Goal: Navigation & Orientation: Understand site structure

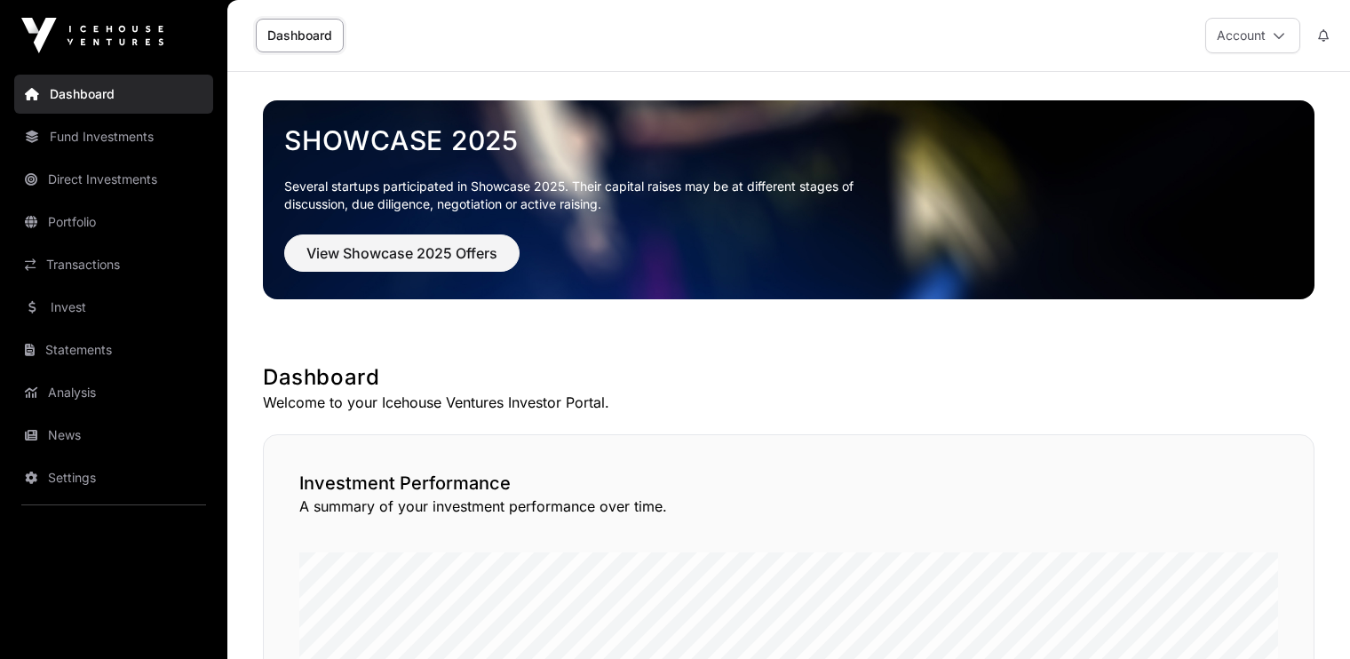
scroll to position [236, 0]
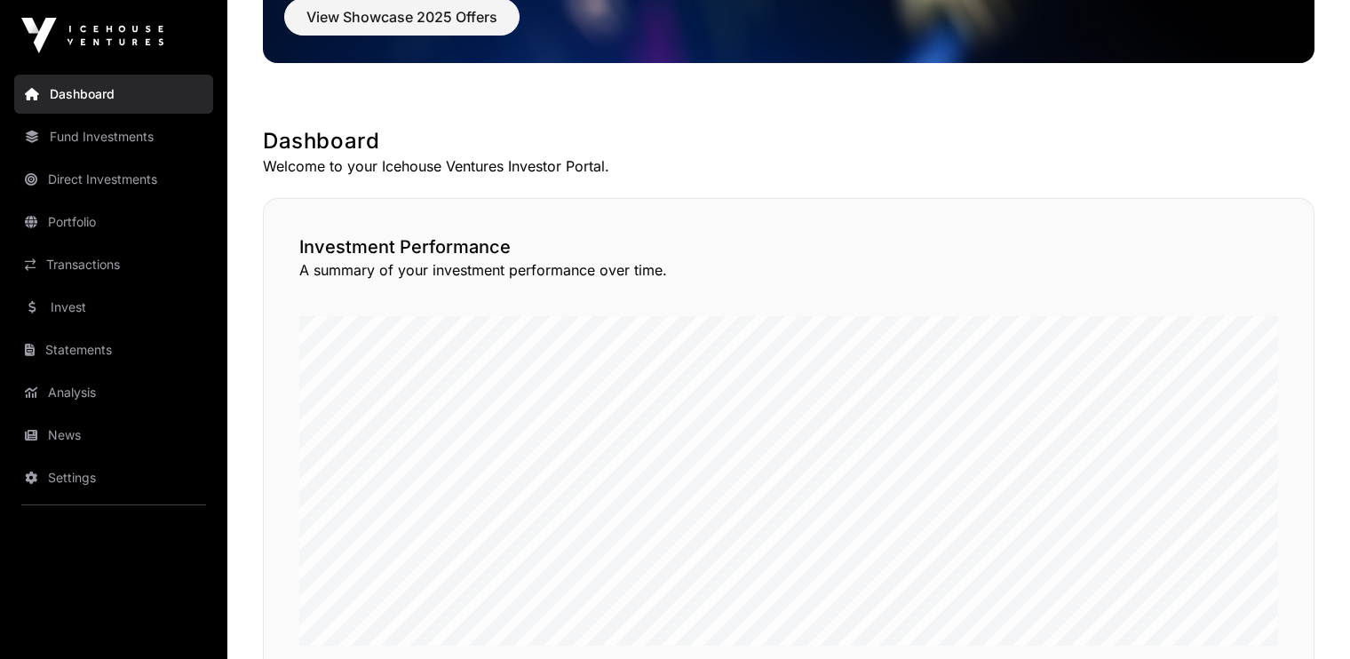
click at [69, 255] on link "Transactions" at bounding box center [113, 264] width 199 height 39
click at [70, 264] on link "Transactions" at bounding box center [113, 264] width 199 height 39
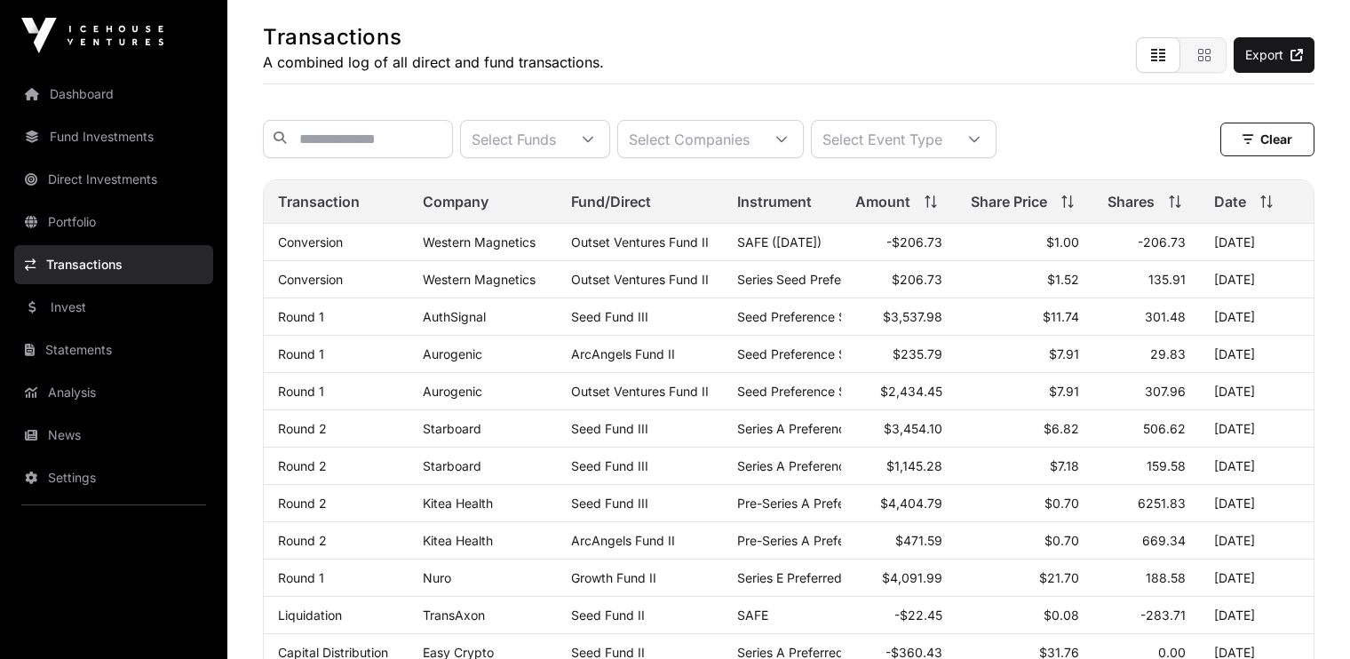
scroll to position [85, 0]
click at [86, 304] on link "Invest" at bounding box center [113, 307] width 199 height 39
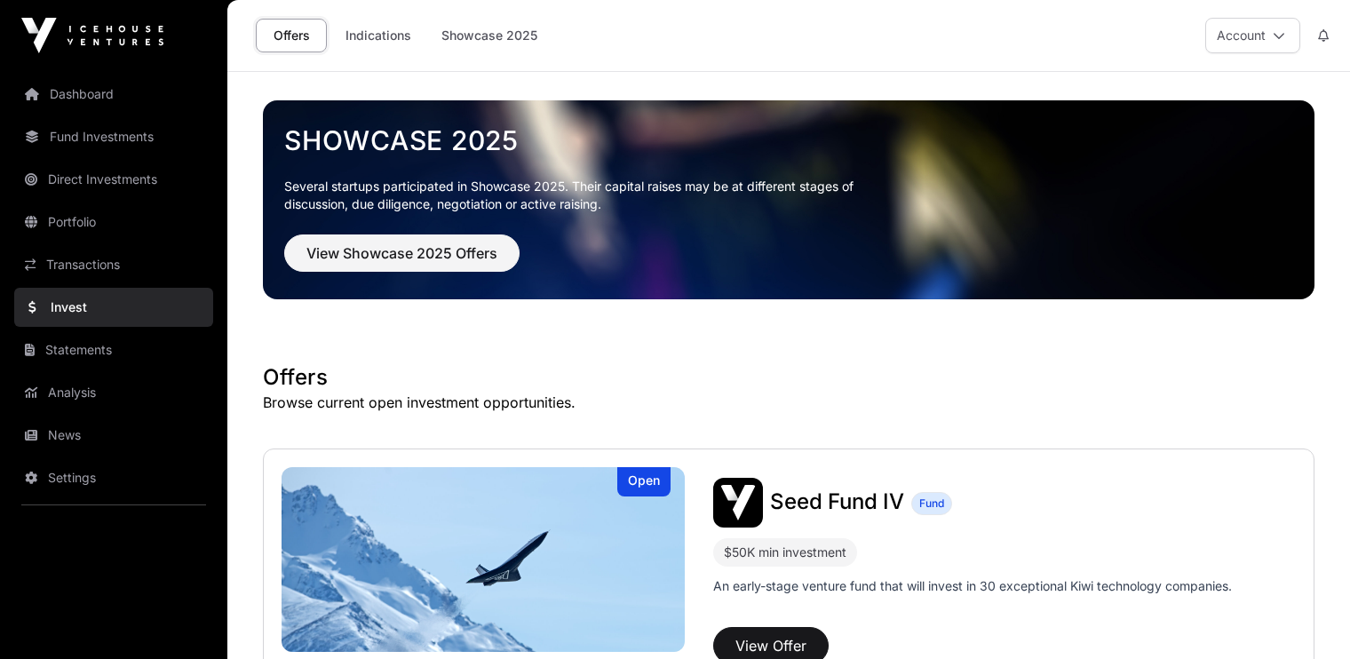
click at [66, 428] on link "News" at bounding box center [113, 435] width 199 height 39
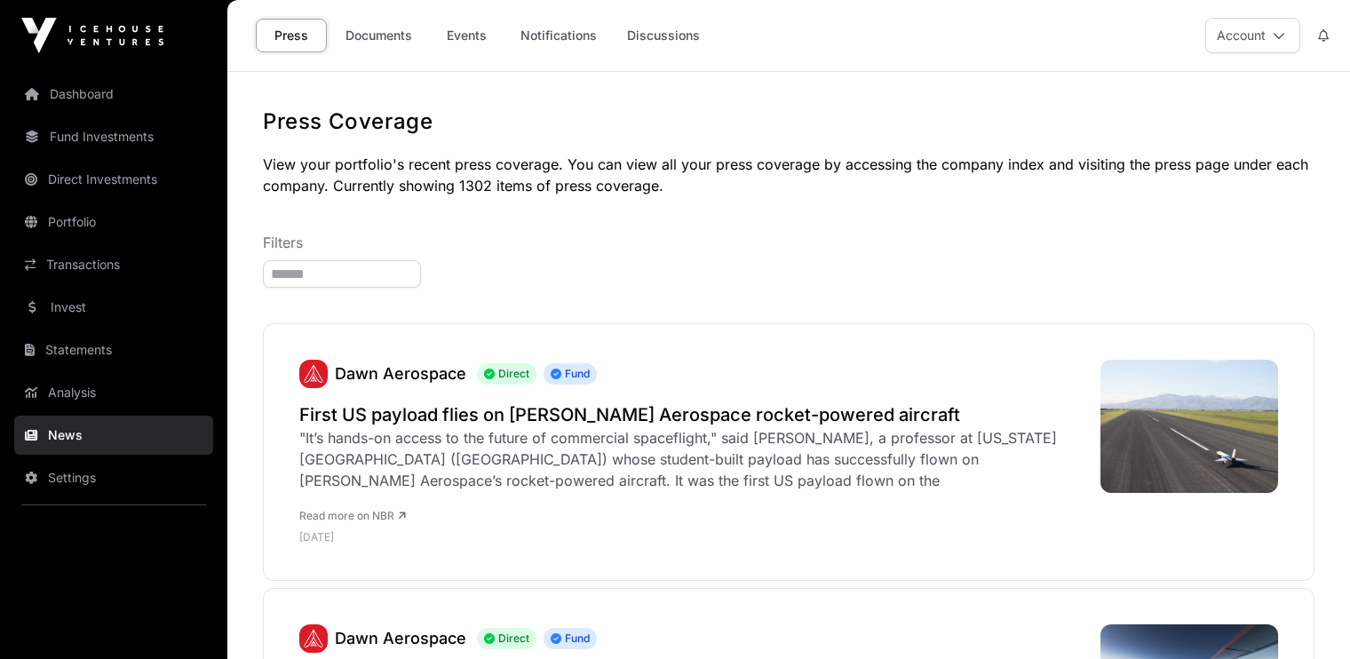
click at [373, 36] on link "Documents" at bounding box center [379, 36] width 90 height 34
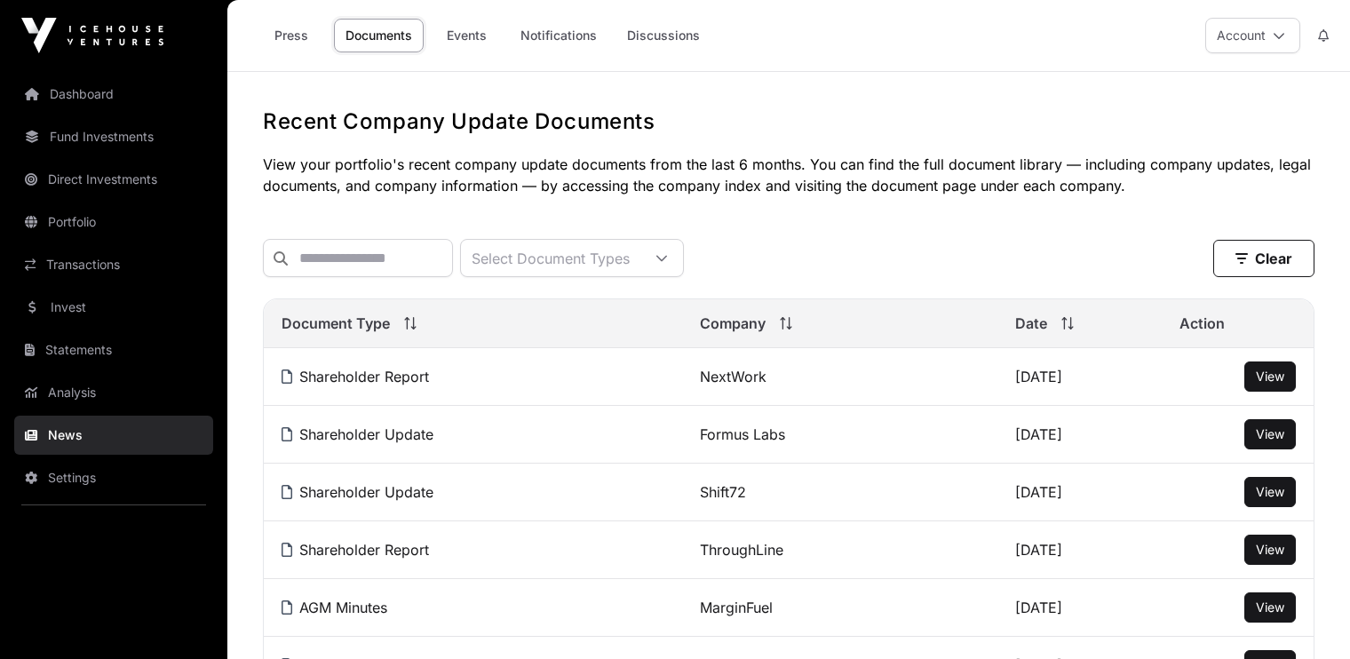
click at [80, 95] on link "Dashboard" at bounding box center [113, 94] width 199 height 39
